Goal: Information Seeking & Learning: Learn about a topic

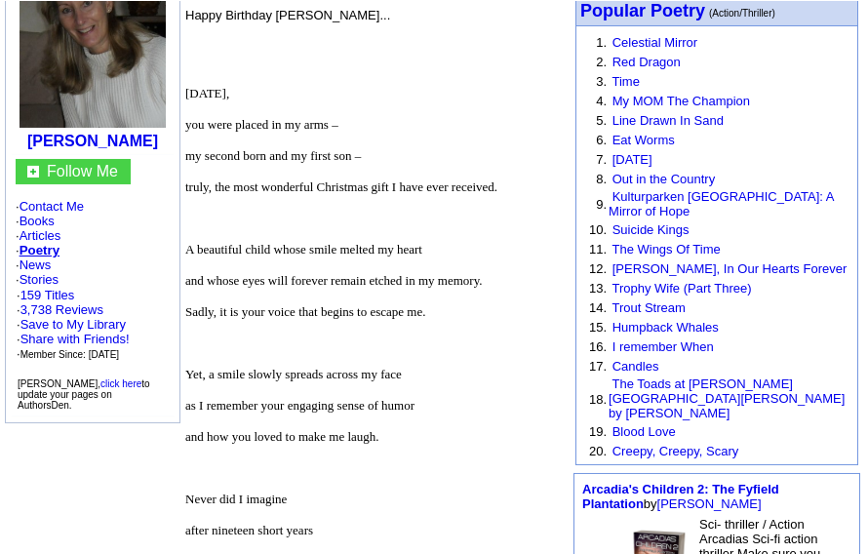
scroll to position [226, 0]
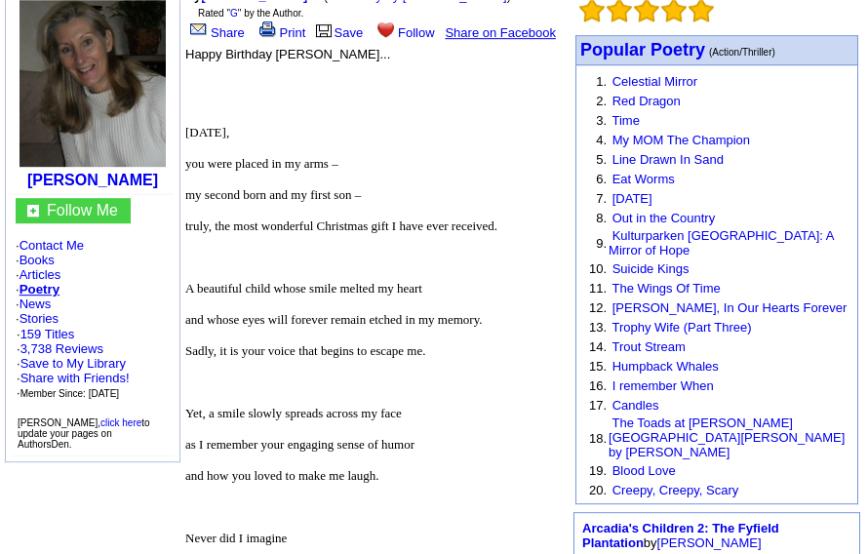
click at [702, 293] on link "The Wings Of Time" at bounding box center [665, 288] width 108 height 15
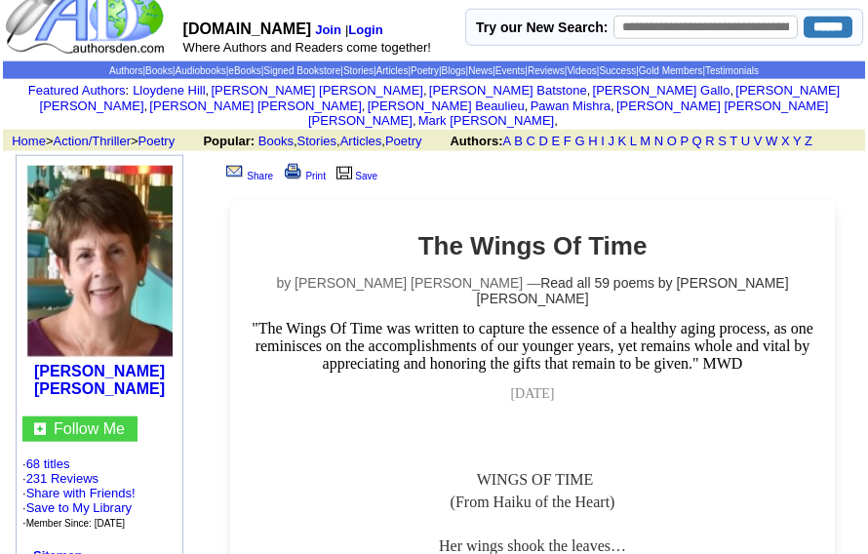
scroll to position [19, 0]
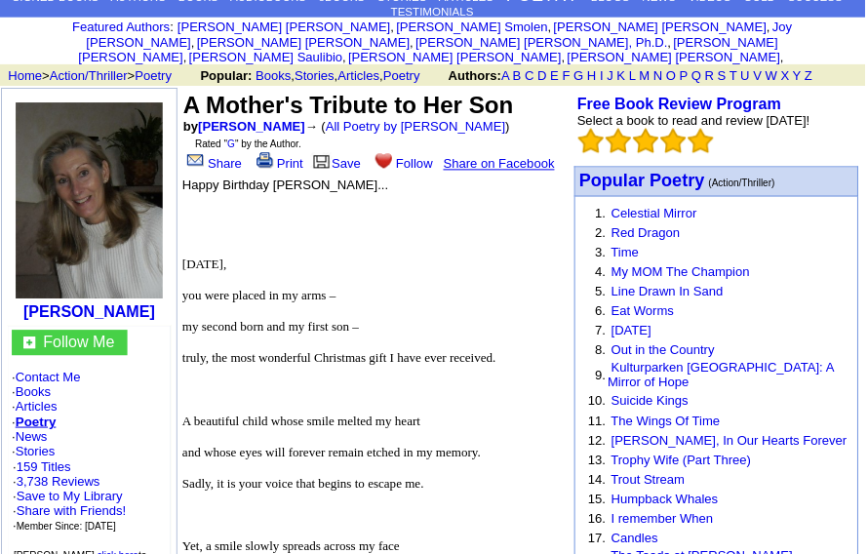
scroll to position [96, 0]
click at [687, 48] on p "Featured Authors : Roxanne Howe-Murphy , i Roxanne Smolen , i Paul Lonardo , i …" at bounding box center [434, 41] width 862 height 47
click at [668, 34] on link "Sergio Serrano, Ph.D." at bounding box center [542, 41] width 251 height 15
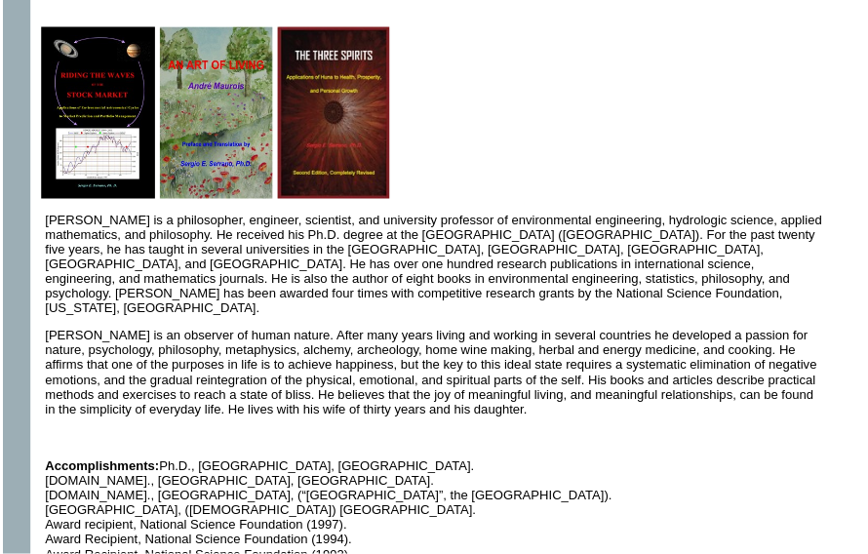
scroll to position [371, 0]
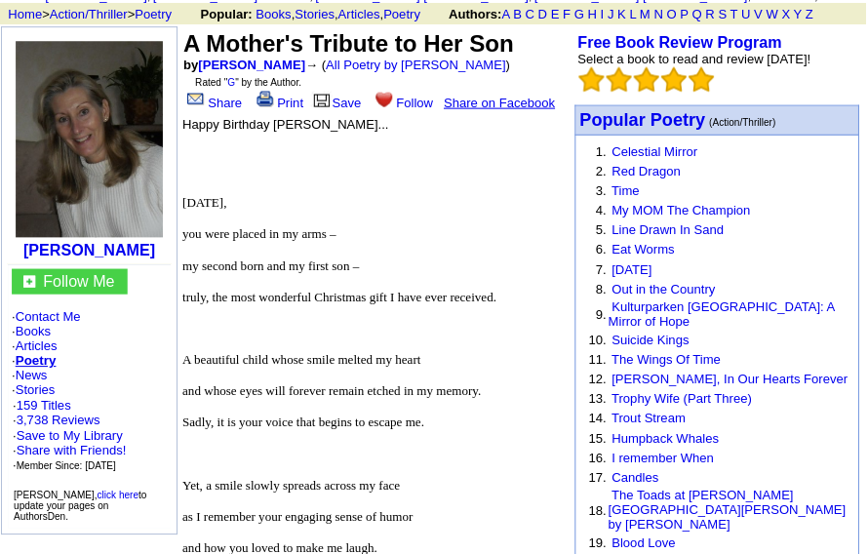
scroll to position [150, 0]
